Goal: Task Accomplishment & Management: Use online tool/utility

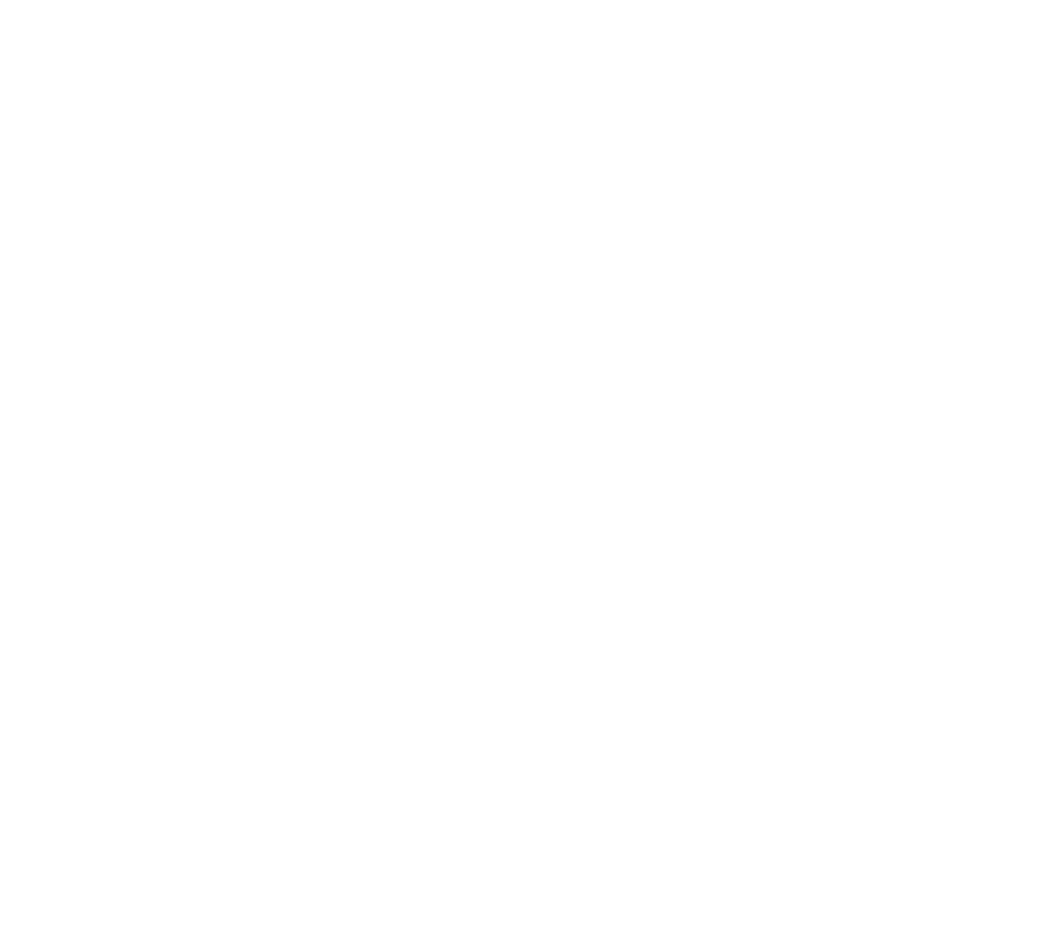
click at [894, 654] on body at bounding box center [530, 473] width 1060 height 947
click at [670, 355] on body at bounding box center [530, 473] width 1060 height 947
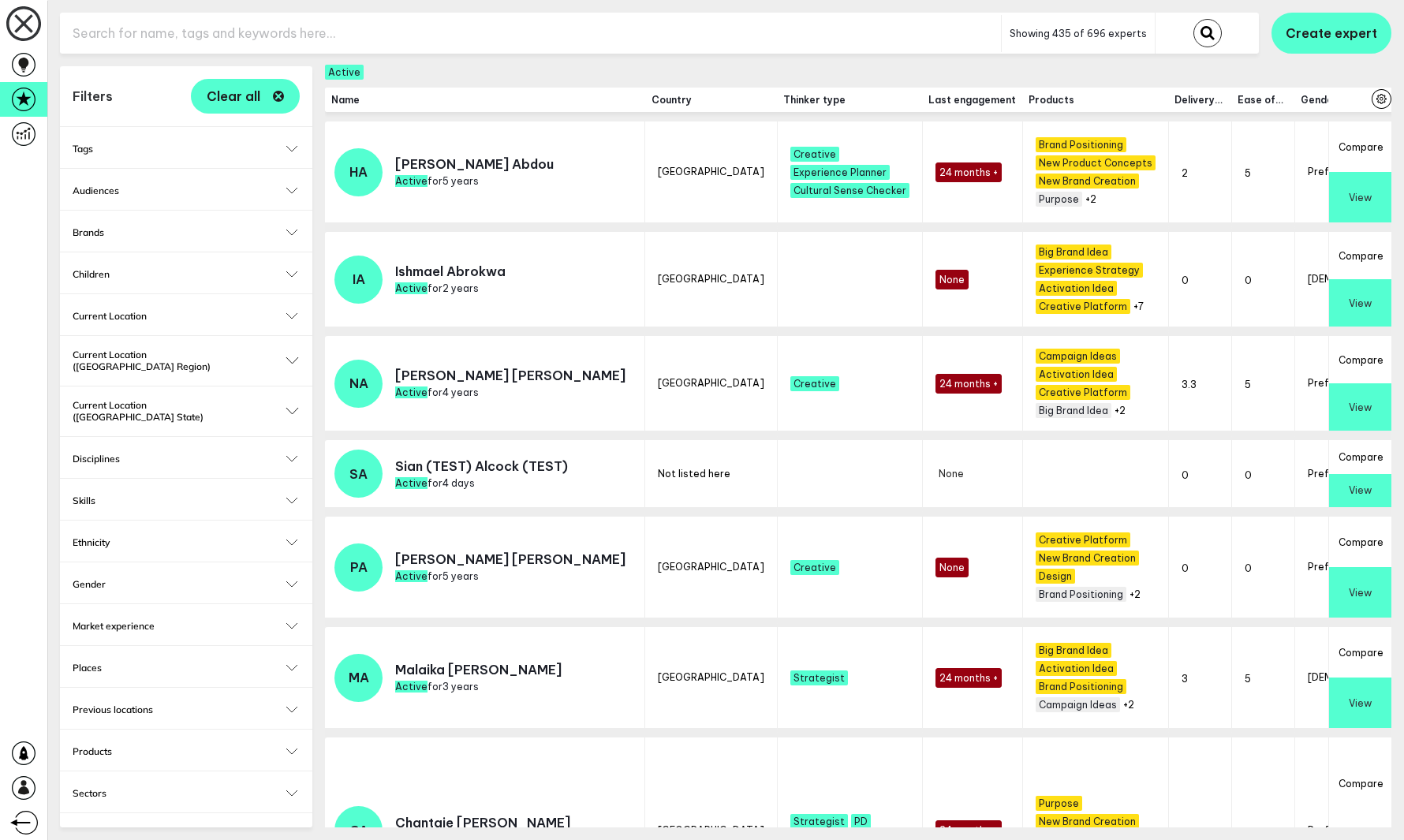
click at [646, 315] on td "[GEOGRAPHIC_DATA]" at bounding box center [711, 284] width 132 height 104
click at [34, 60] on icon at bounding box center [23, 65] width 24 height 24
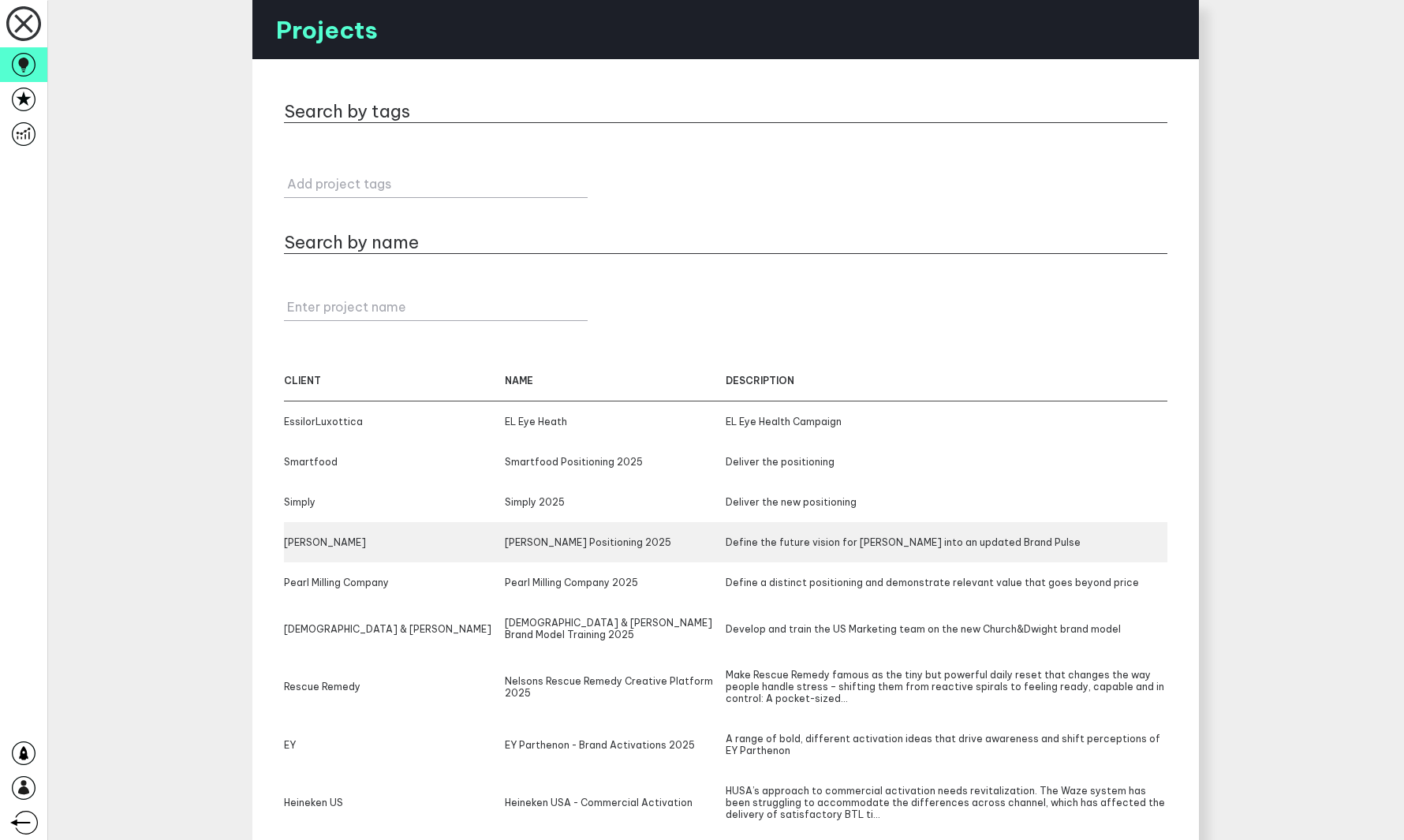
click at [446, 547] on div "Roni" at bounding box center [394, 542] width 221 height 12
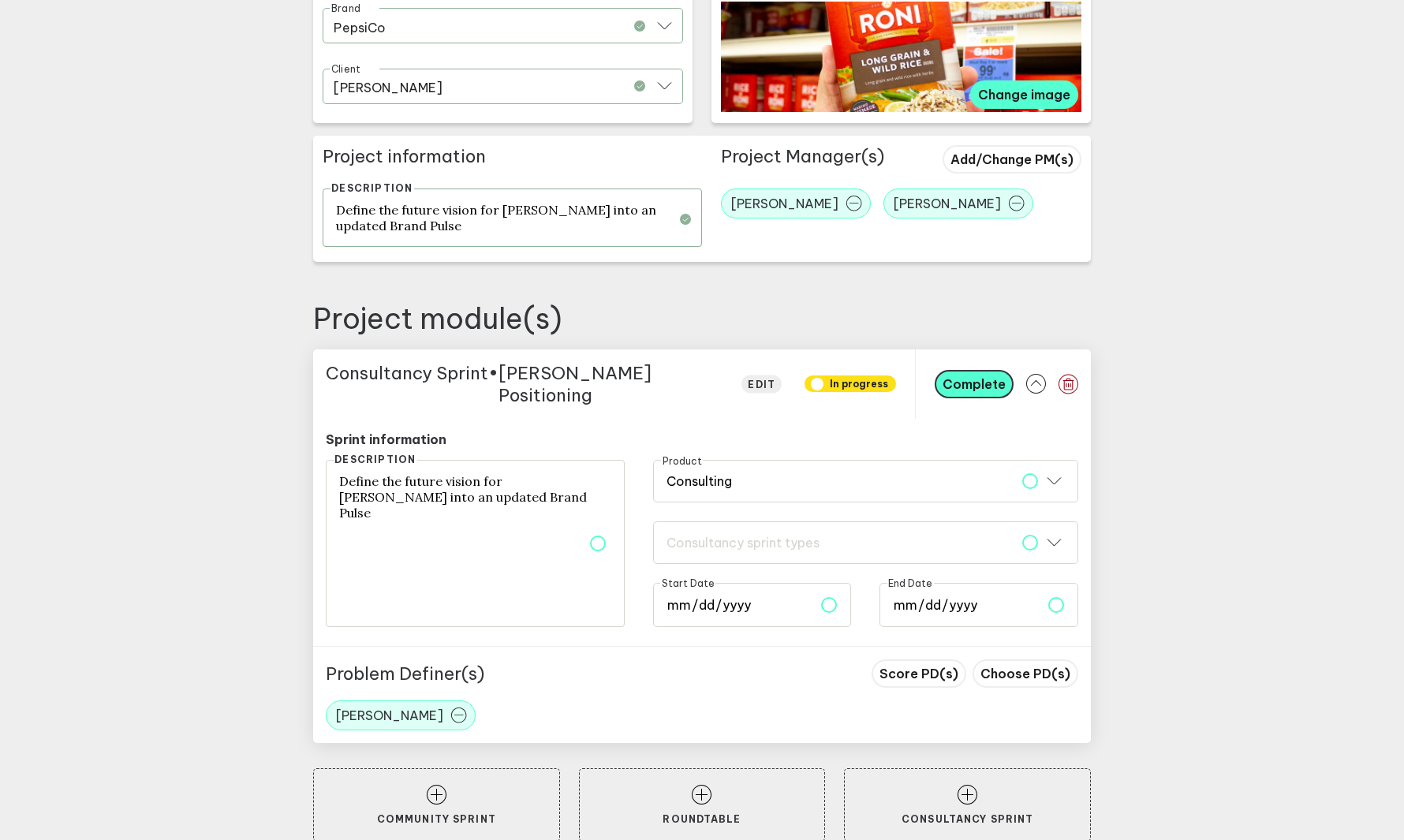
scroll to position [384, 0]
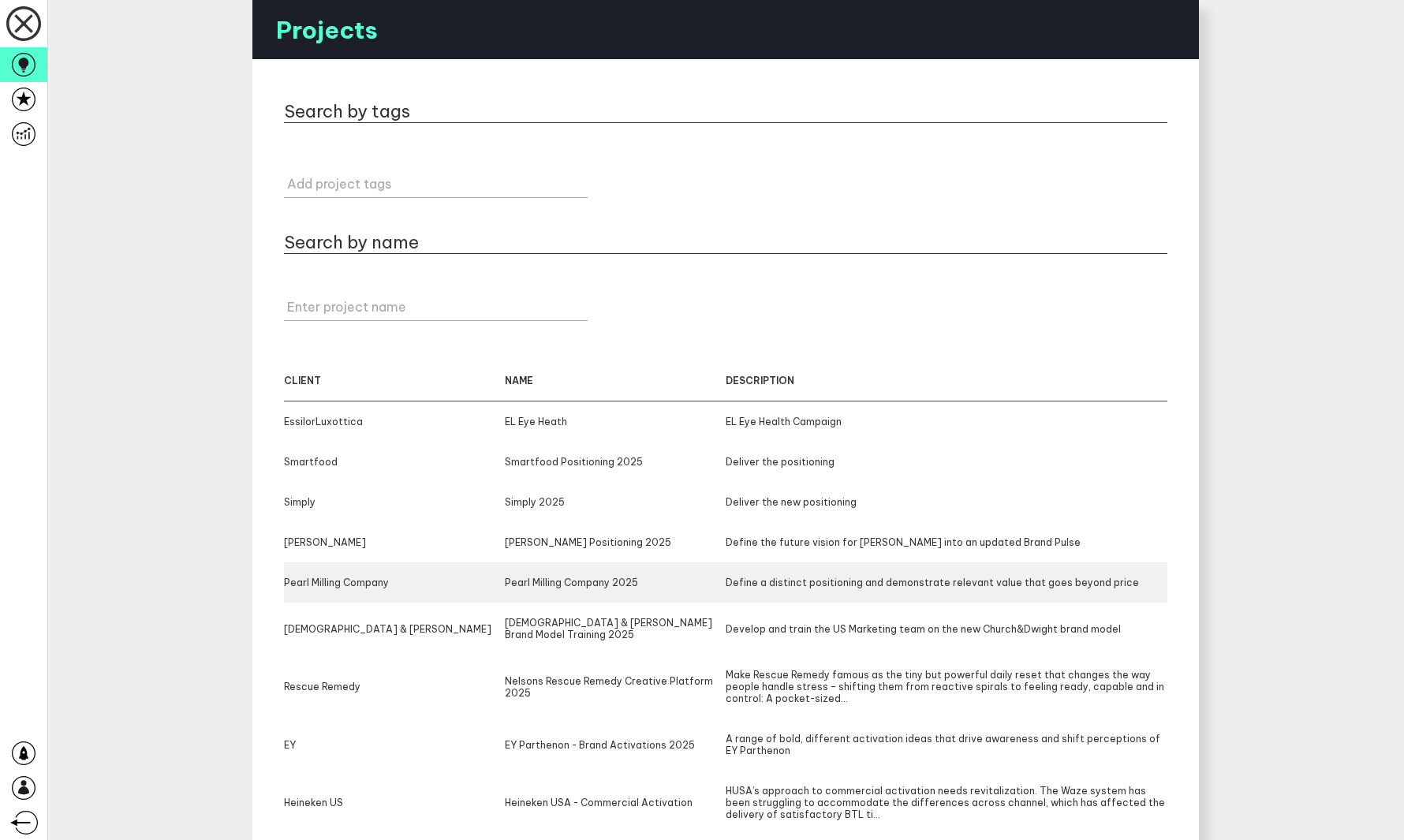
scroll to position [104, 0]
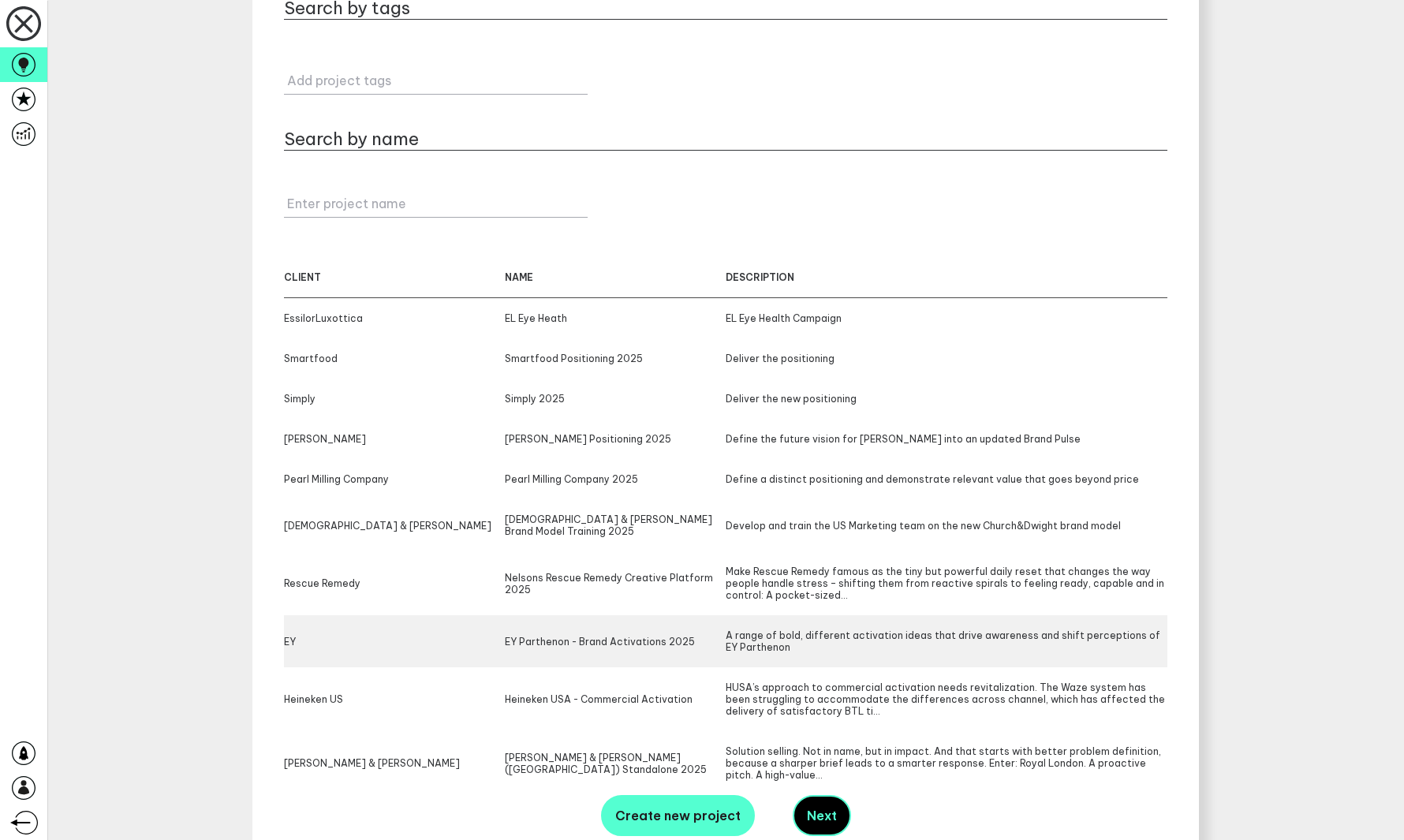
click at [657, 630] on div "EY Parthenon - Brand Activations 2025" at bounding box center [615, 641] width 221 height 24
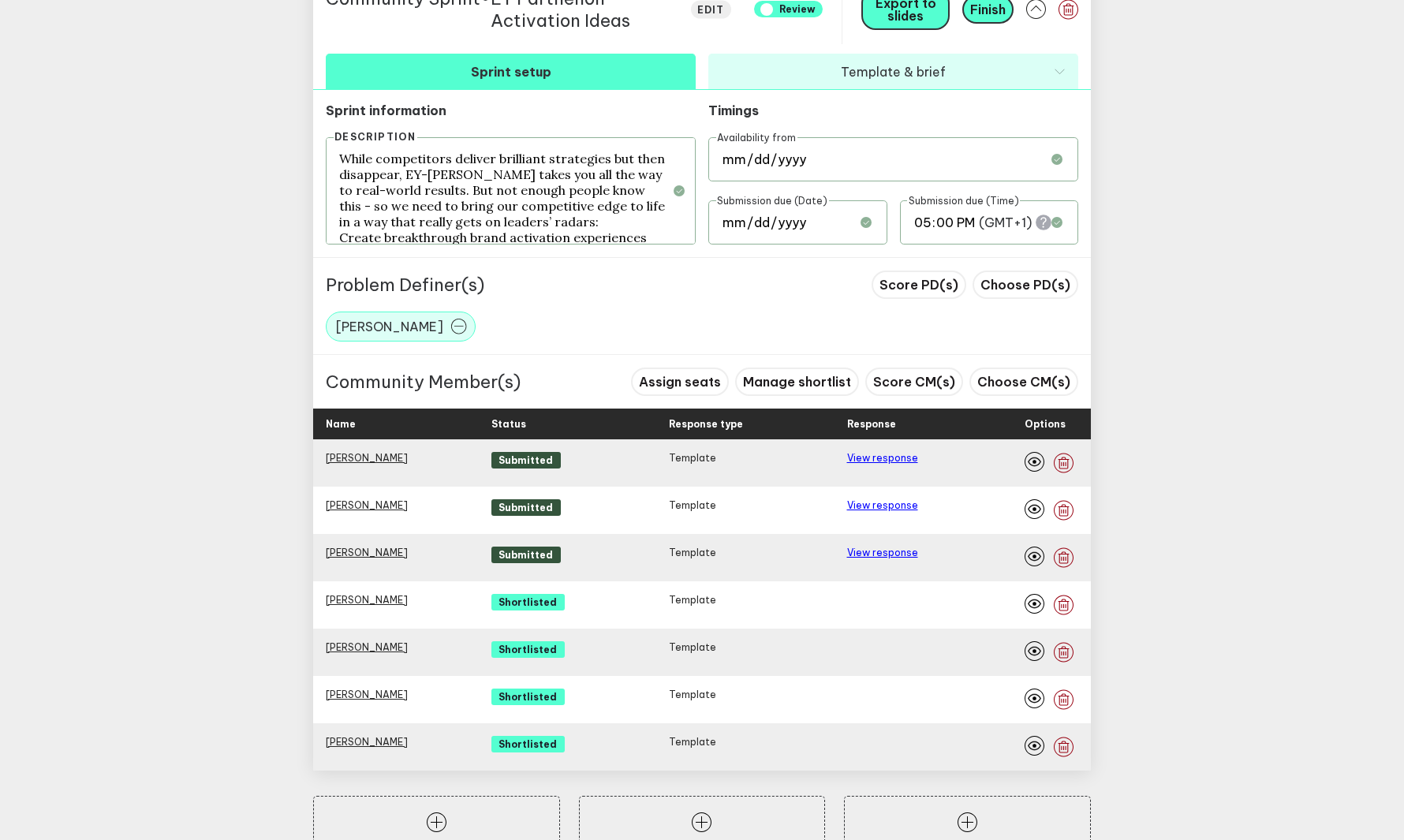
scroll to position [854, 0]
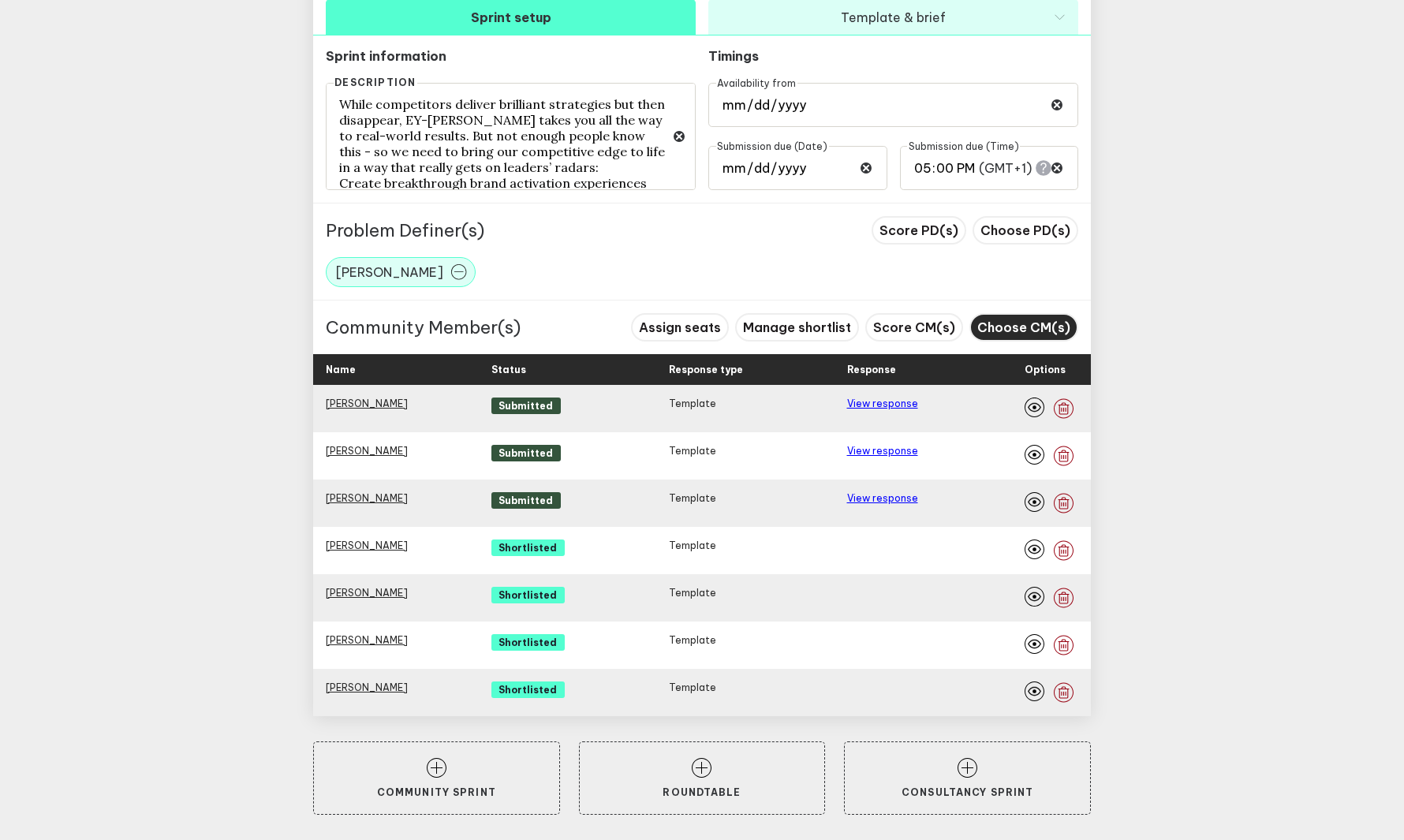
click at [939, 327] on span "Choose CM(s)" at bounding box center [1024, 327] width 93 height 16
